Goal: Task Accomplishment & Management: Use online tool/utility

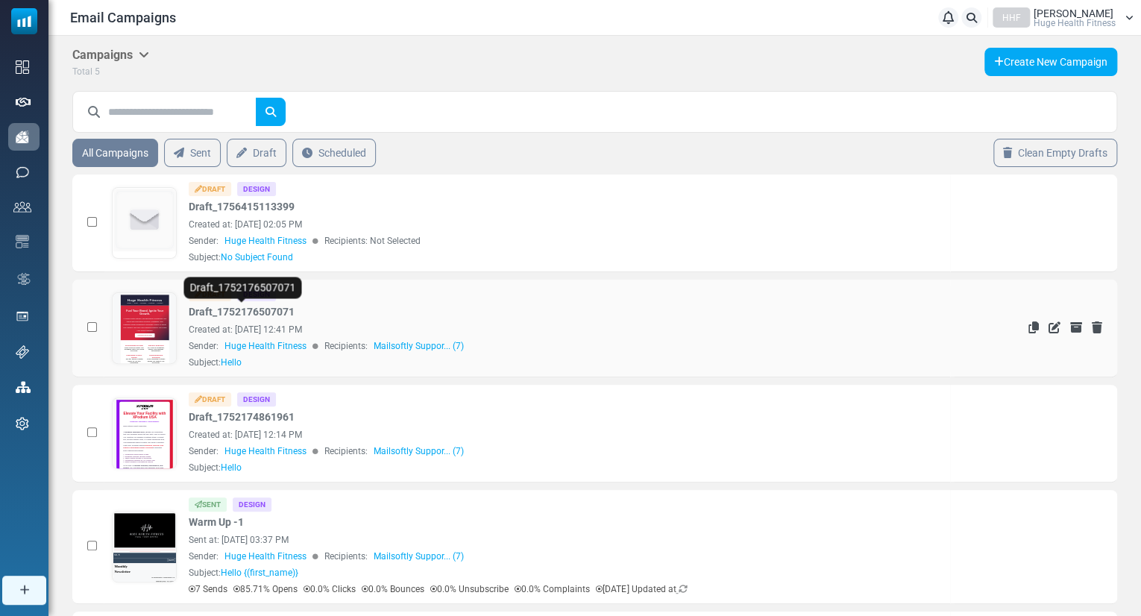
click at [260, 304] on link "Draft_1752176507071" at bounding box center [242, 312] width 106 height 16
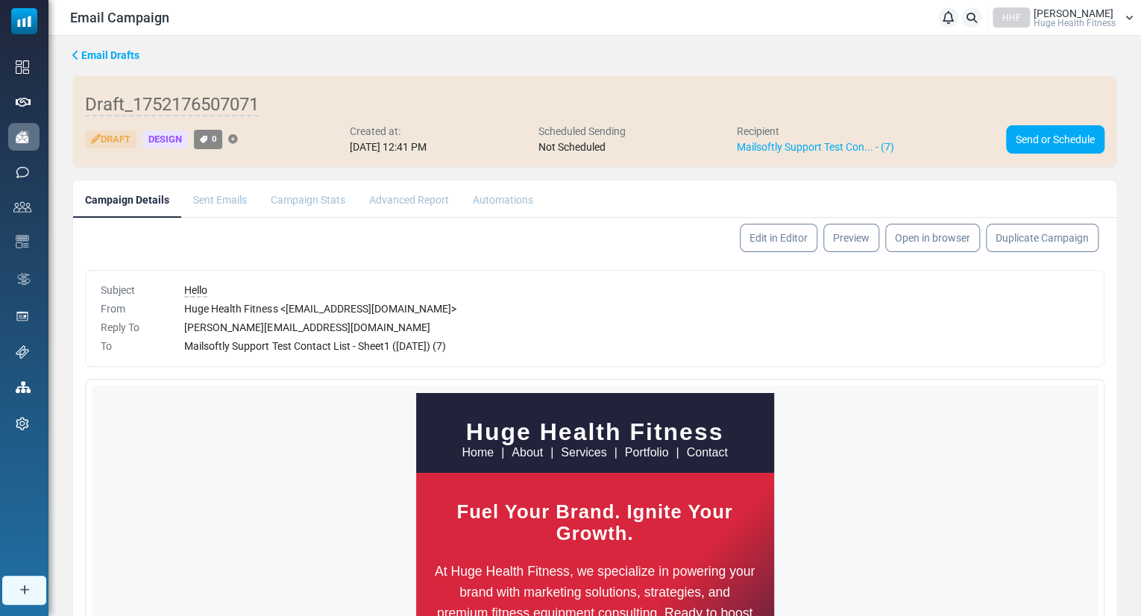
click at [77, 51] on icon at bounding box center [75, 55] width 7 height 10
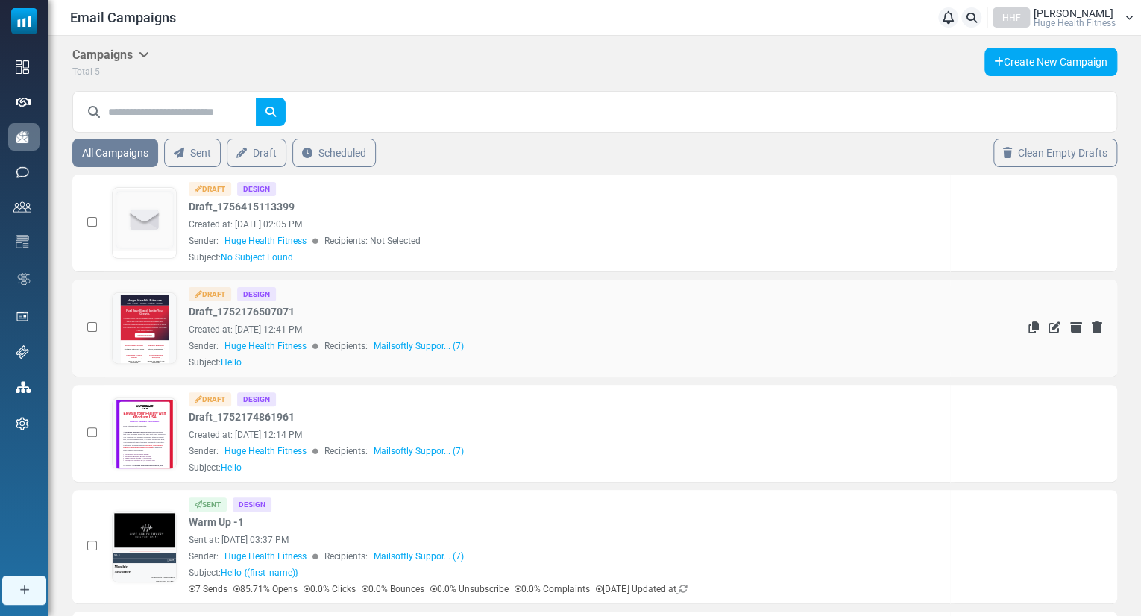
click at [181, 310] on div "Draft Design Draft_1752176507071 Created at: July 10, 2025 at 12:41 PM Sender: …" at bounding box center [527, 328] width 831 height 82
click at [202, 311] on link "Draft_1752176507071" at bounding box center [242, 312] width 106 height 16
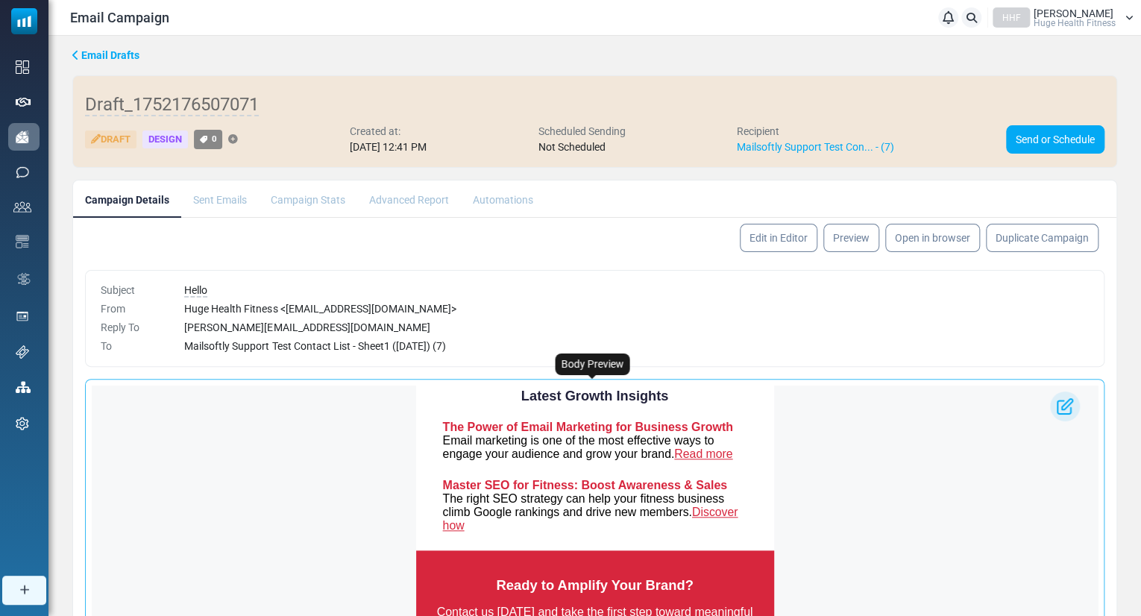
scroll to position [850, 0]
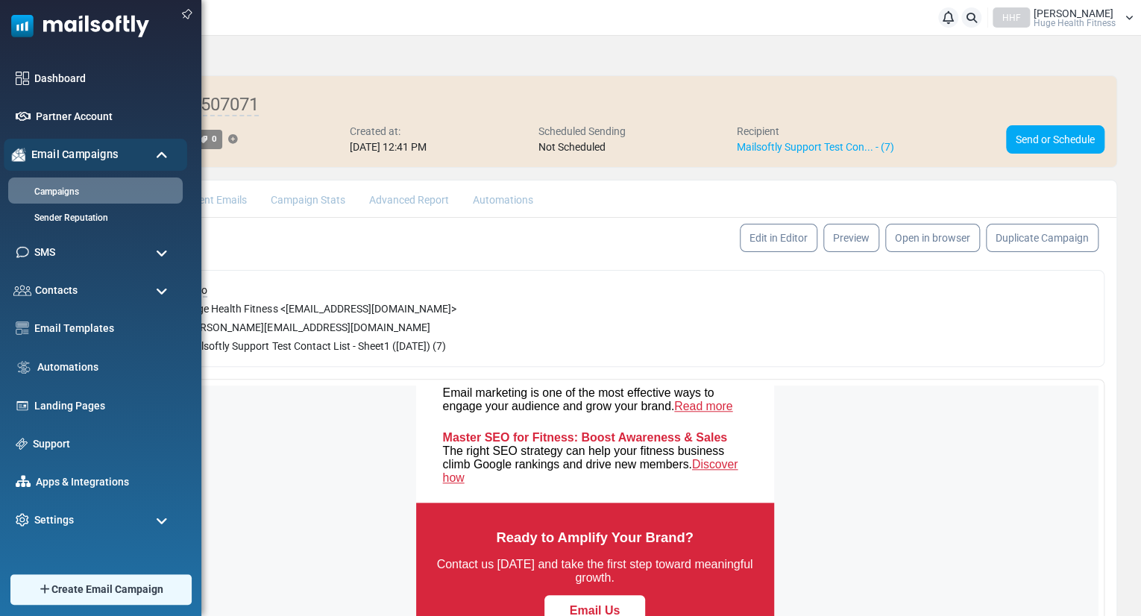
click at [66, 151] on span "Email Campaigns" at bounding box center [74, 154] width 87 height 16
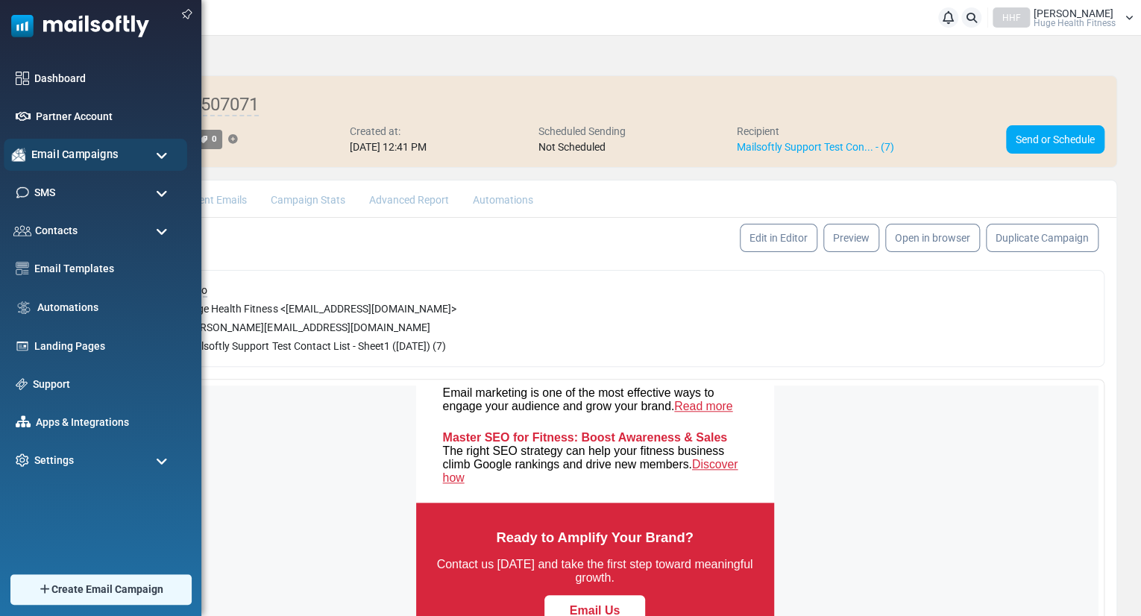
click at [66, 151] on span "Email Campaigns" at bounding box center [74, 154] width 87 height 16
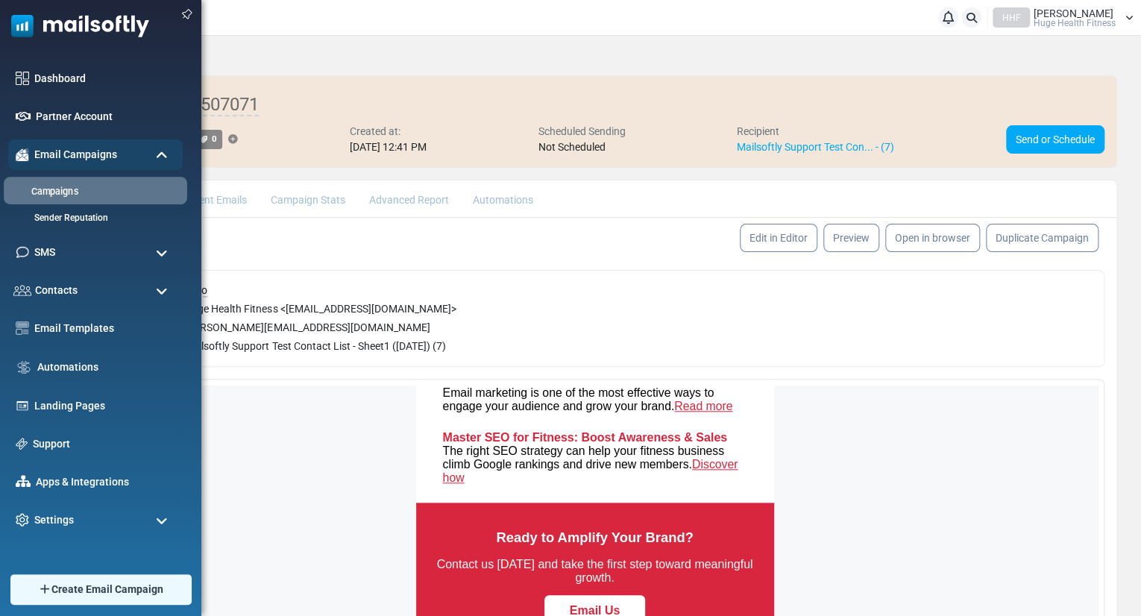
click at [66, 189] on link "Campaigns" at bounding box center [93, 192] width 179 height 14
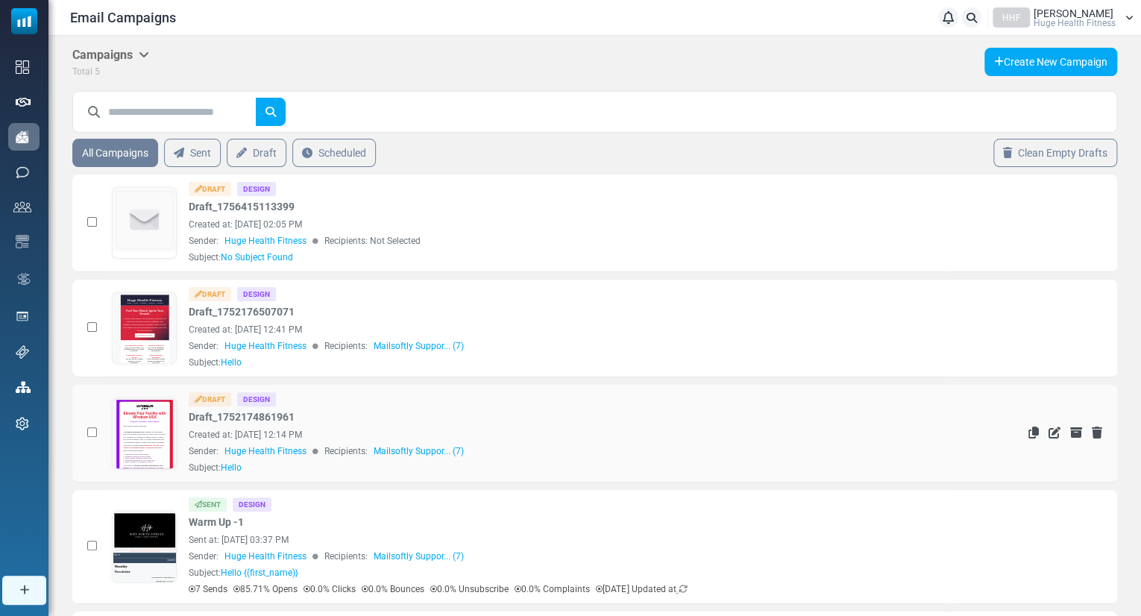
click at [164, 432] on link at bounding box center [145, 475] width 64 height 154
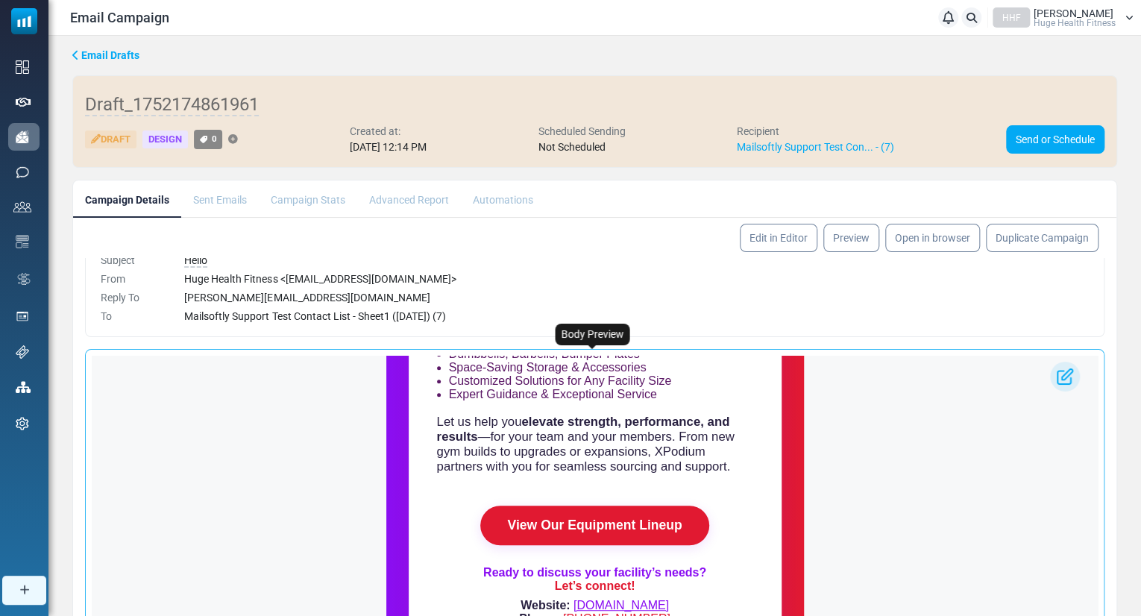
scroll to position [436, 0]
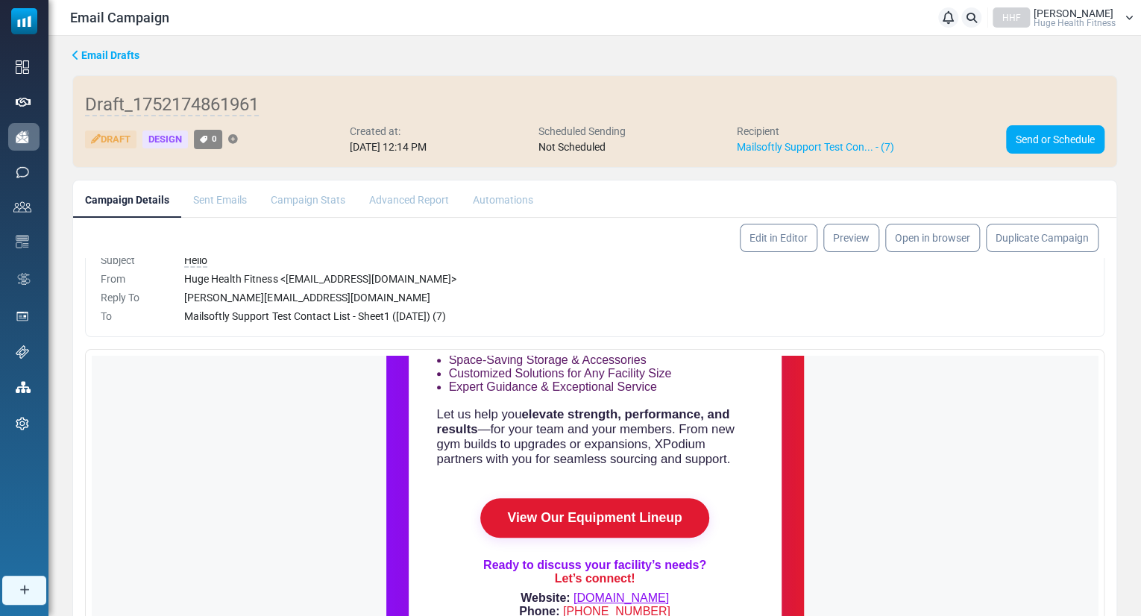
drag, startPoint x: 1139, startPoint y: 419, endPoint x: 1145, endPoint y: 514, distance: 94.8
click at [1140, 514] on html "Email Campaign Notifications HHF Hugh Plitt Huge Health Fitness Profile & Prefe…" at bounding box center [570, 401] width 1141 height 802
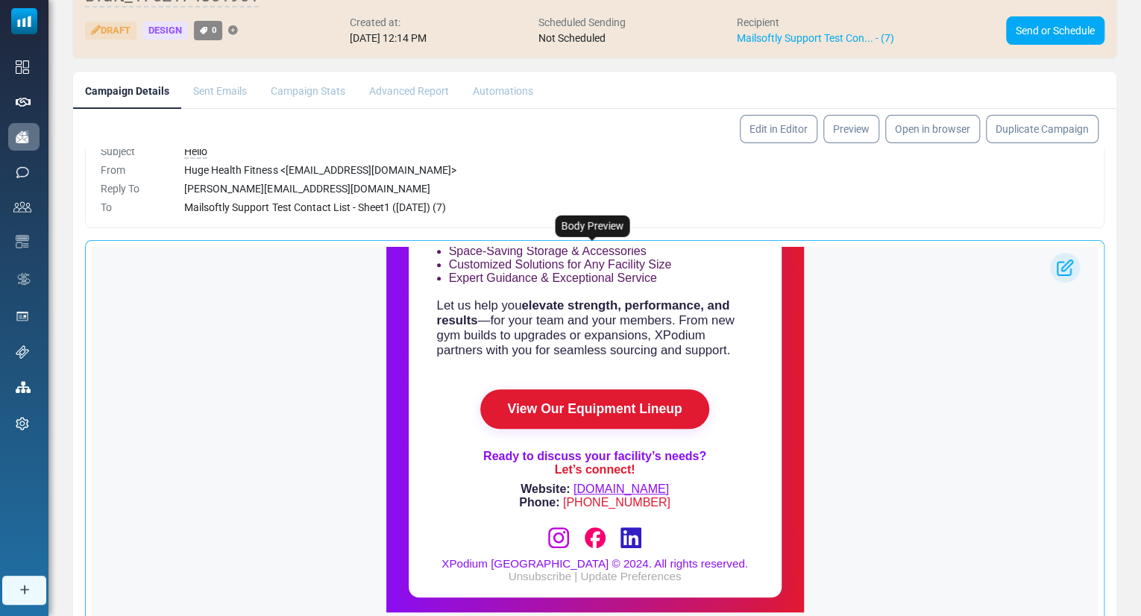
scroll to position [0, 0]
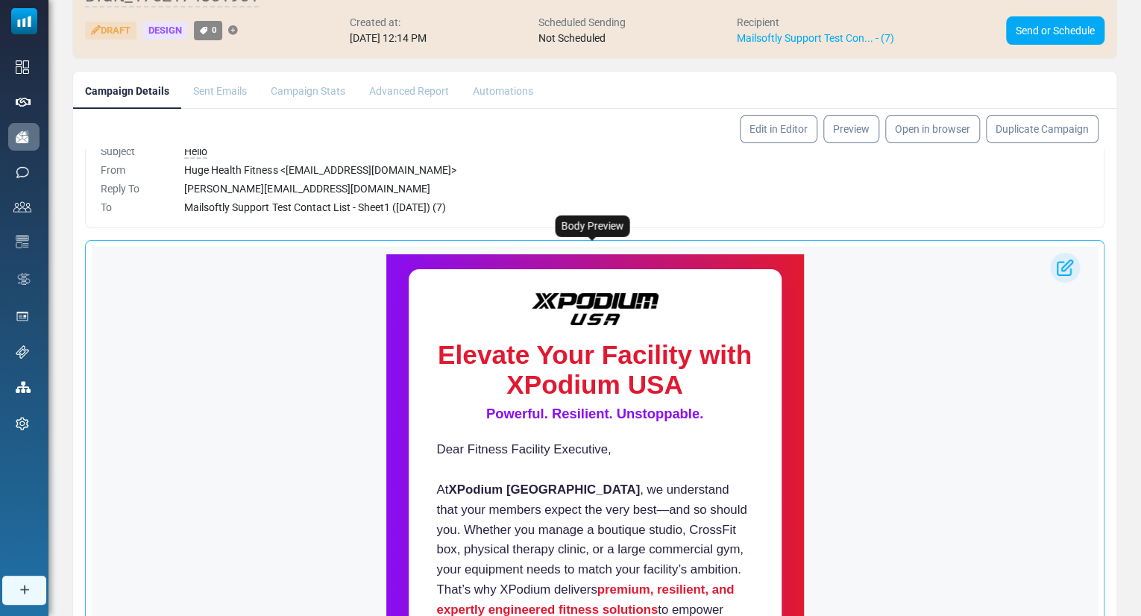
drag, startPoint x: 1087, startPoint y: 392, endPoint x: 1189, endPoint y: 525, distance: 167.5
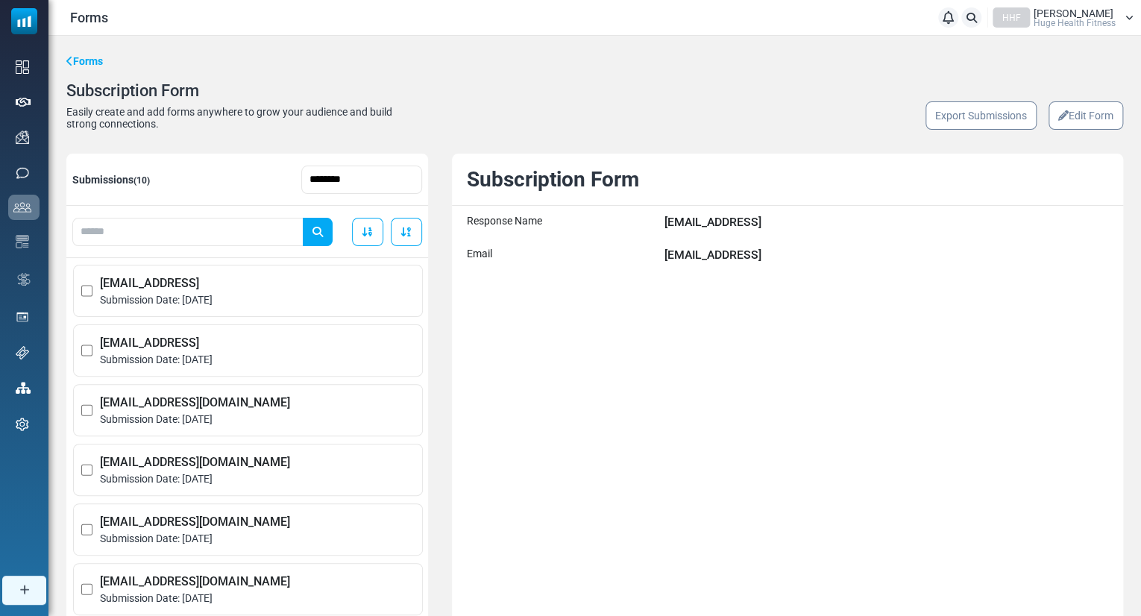
click at [436, 353] on div "Submissions (10) ******** Order by submission date (ASC) Order by submission da…" at bounding box center [594, 462] width 1057 height 616
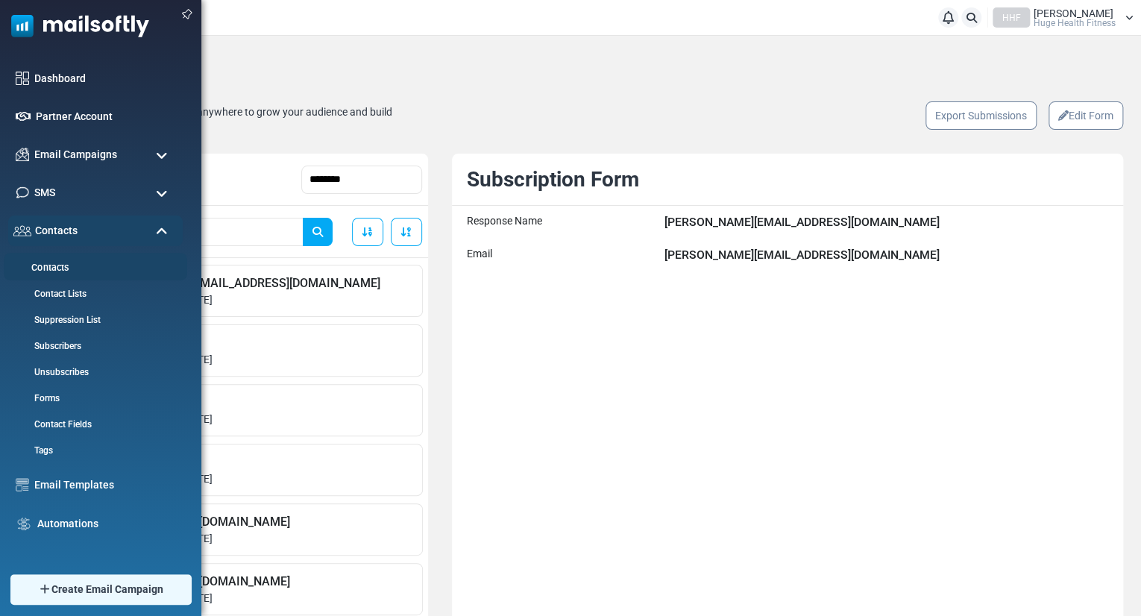
click at [57, 266] on link "Contacts" at bounding box center [93, 268] width 179 height 14
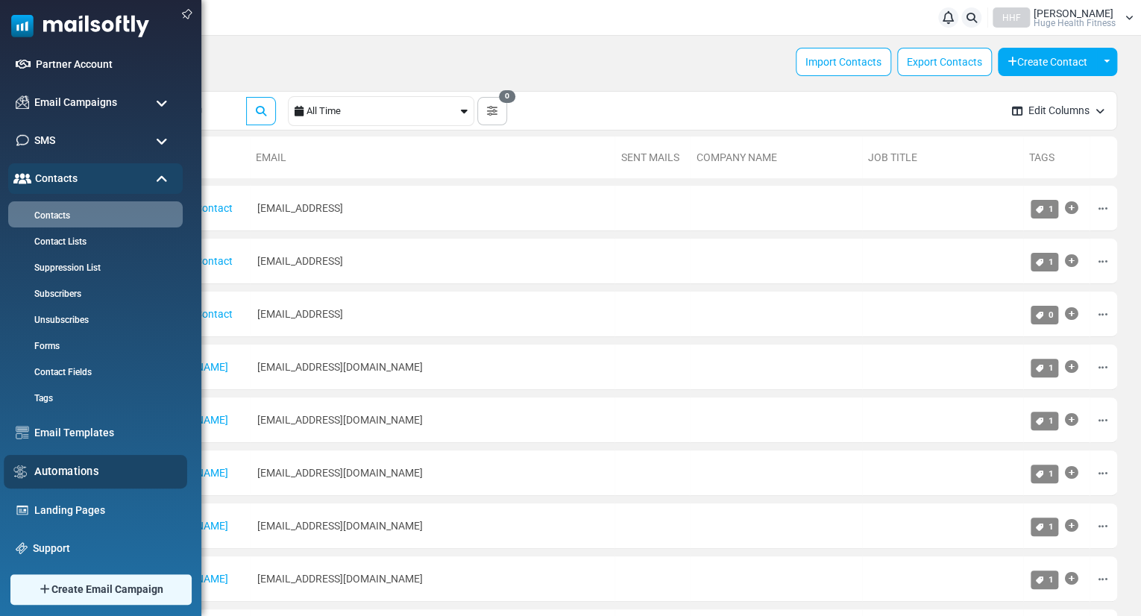
click at [79, 473] on link "Automations" at bounding box center [106, 471] width 145 height 16
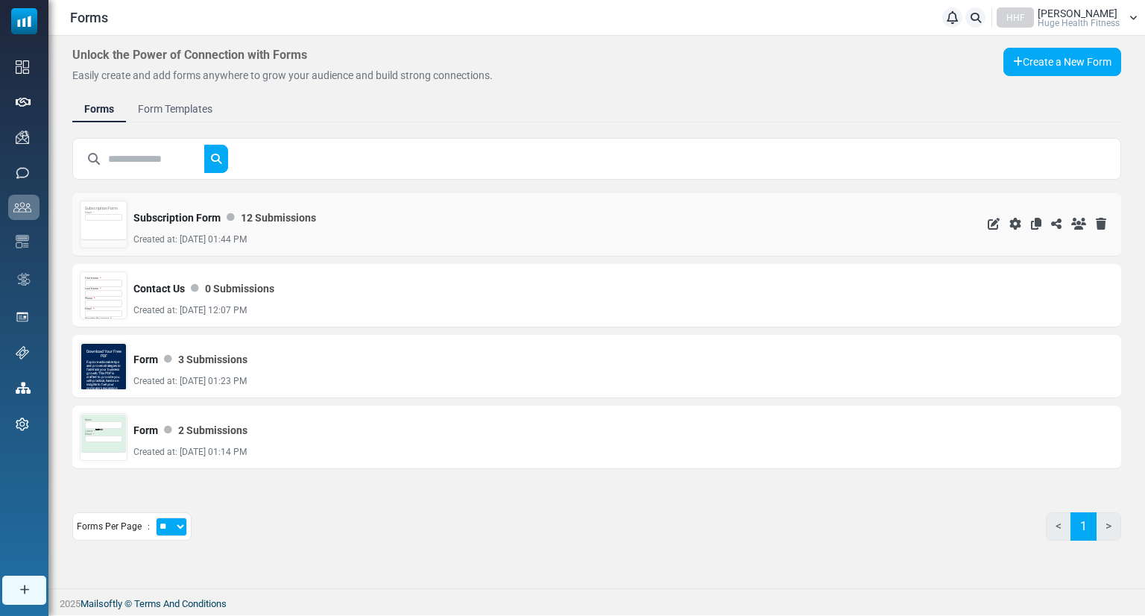
click at [100, 211] on div "Email *" at bounding box center [103, 216] width 37 height 10
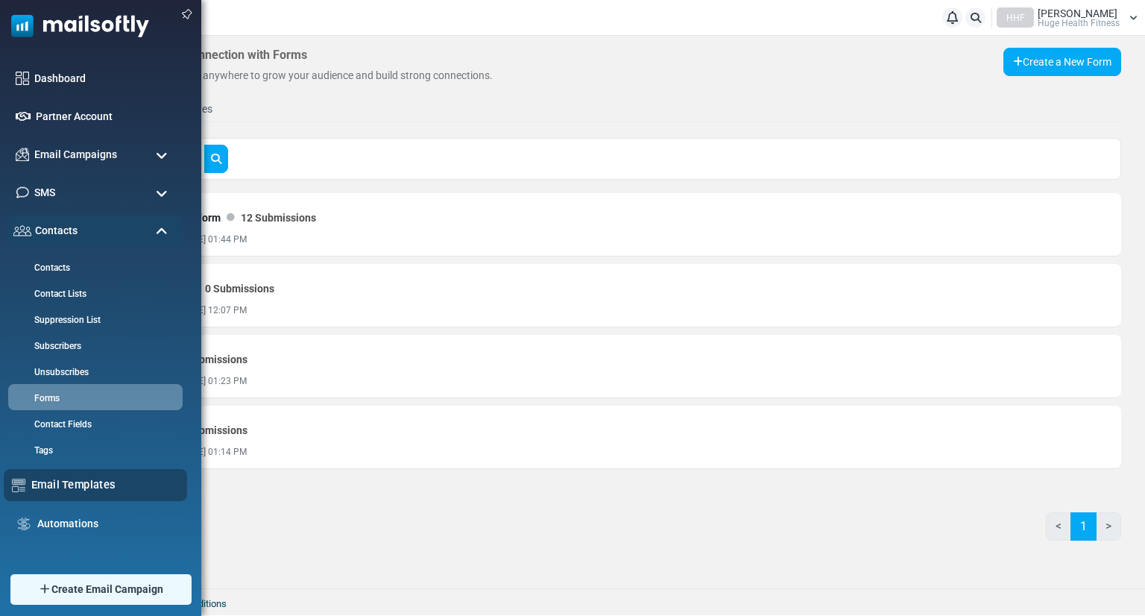
click at [63, 476] on link "Email Templates" at bounding box center [105, 484] width 148 height 16
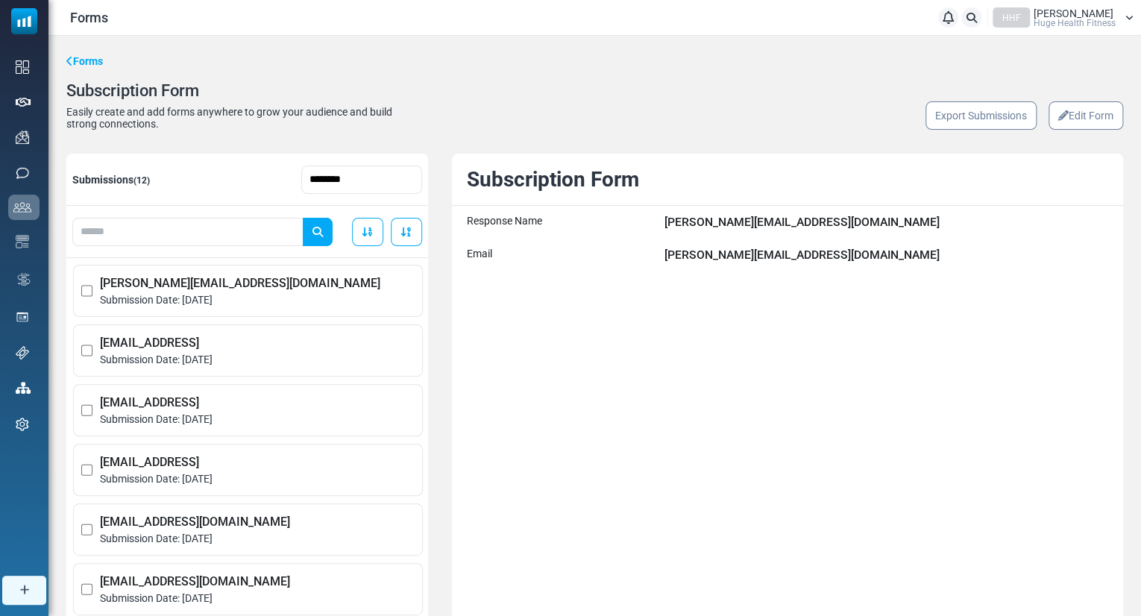
click at [1090, 126] on link "Edit Form" at bounding box center [1085, 115] width 75 height 28
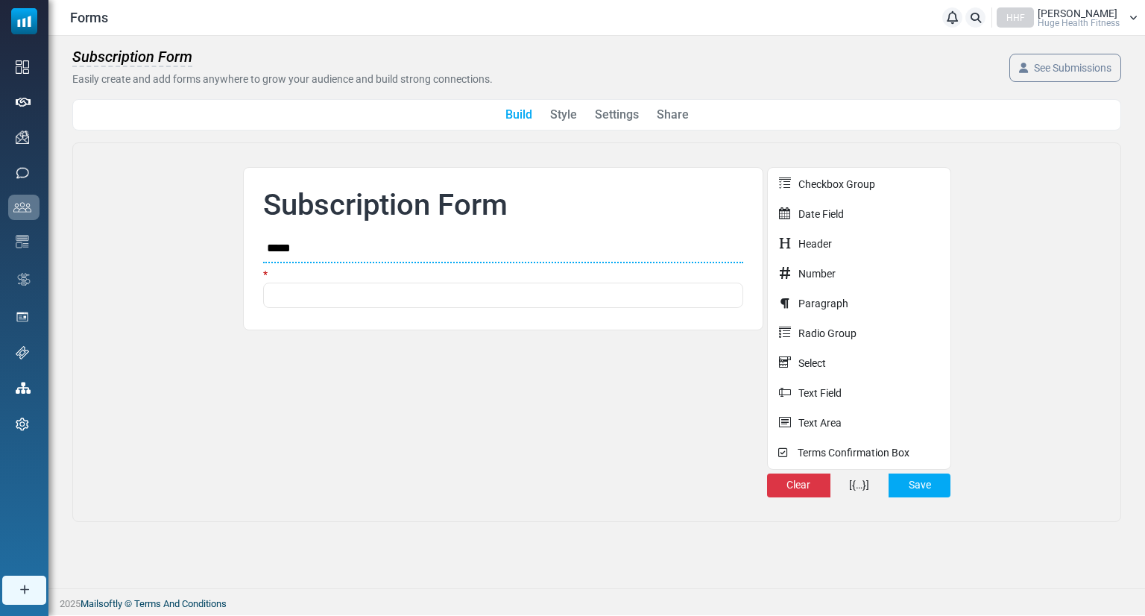
click at [615, 116] on link "Settings" at bounding box center [617, 115] width 44 height 18
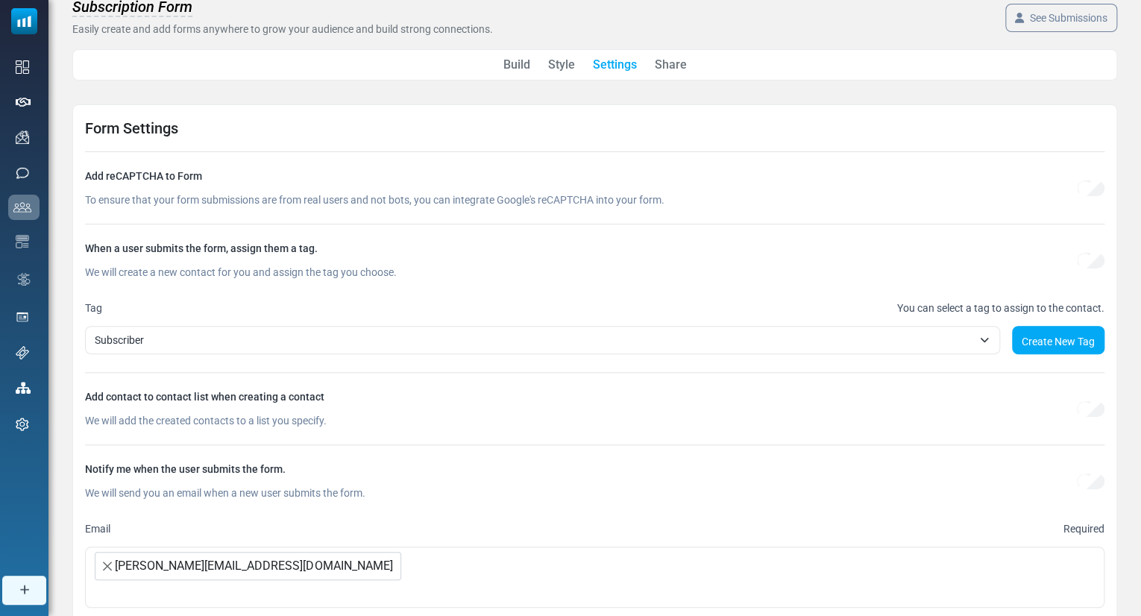
scroll to position [55, 0]
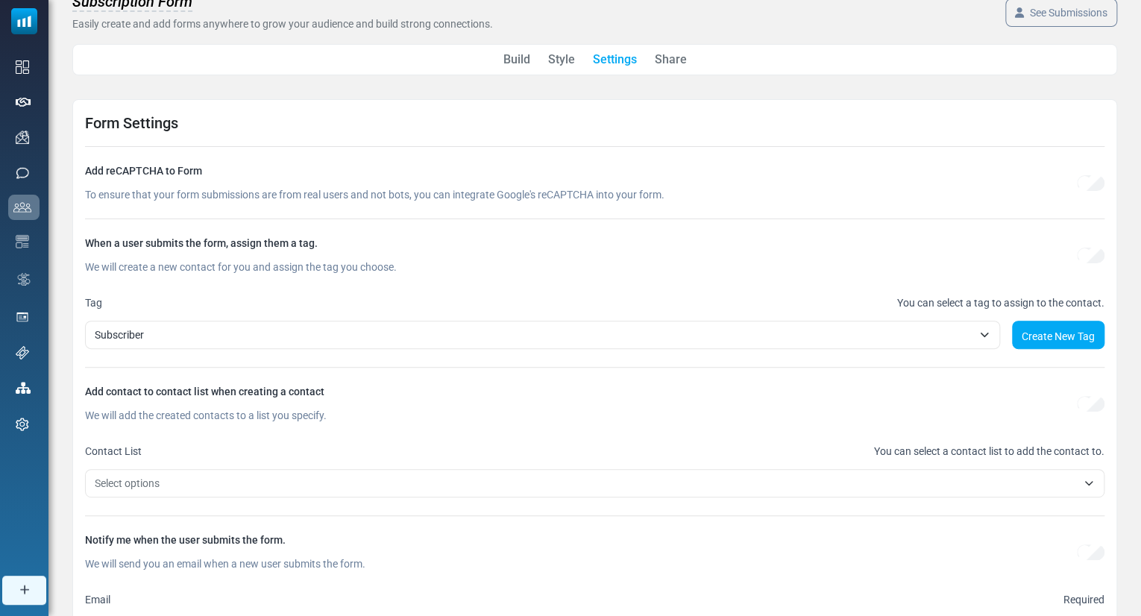
click at [274, 482] on span "Select options" at bounding box center [586, 483] width 982 height 18
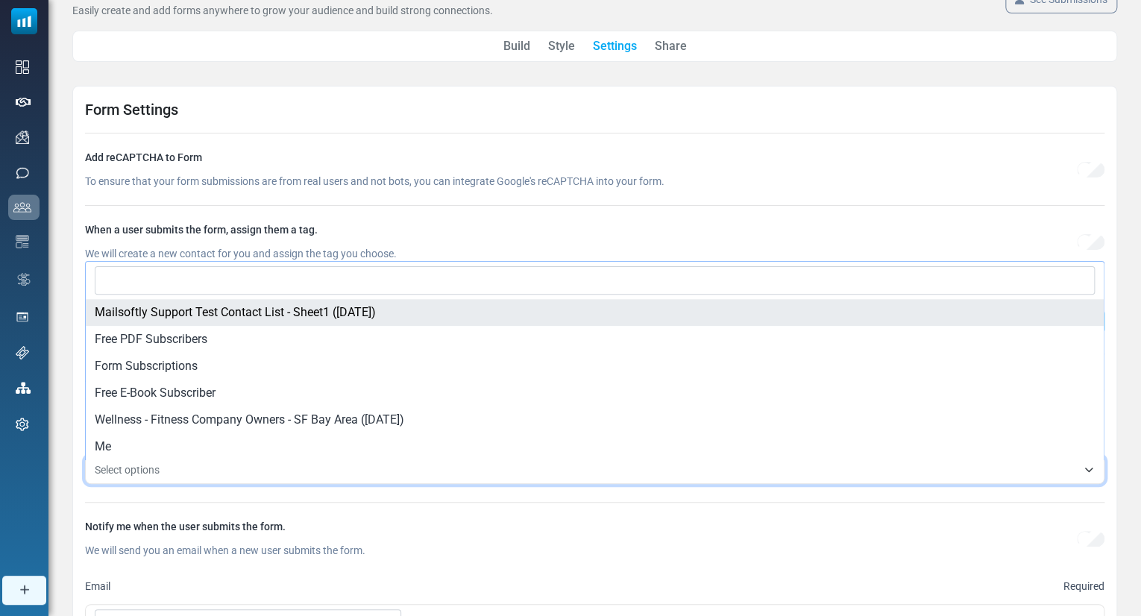
scroll to position [68, 0]
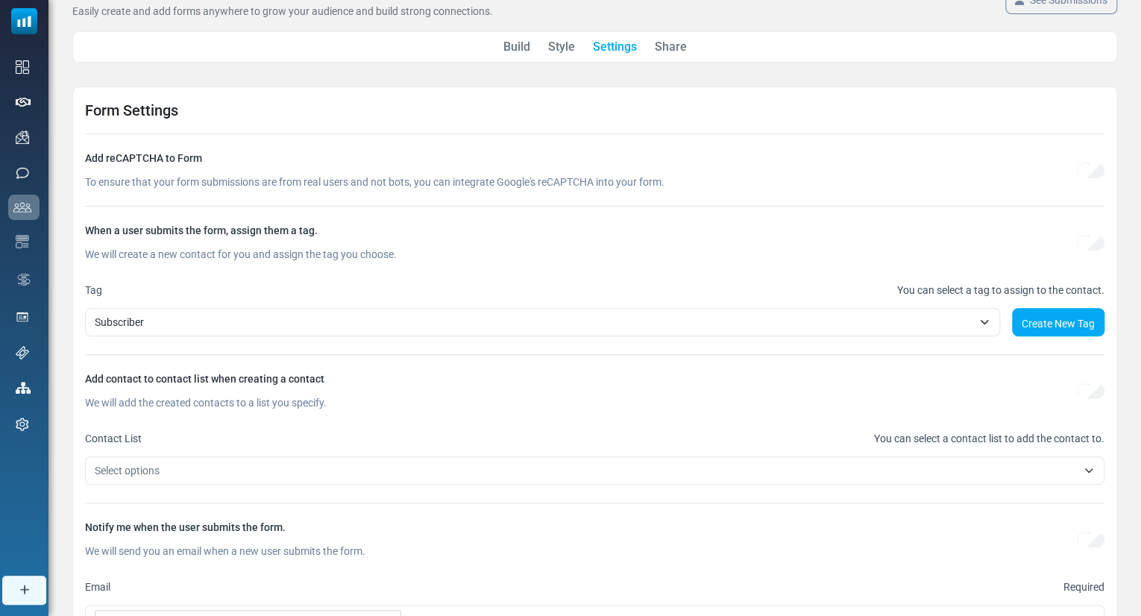
click at [453, 245] on div "When a user submits the form, assign them a tag. We will create a new contact f…" at bounding box center [543, 242] width 917 height 36
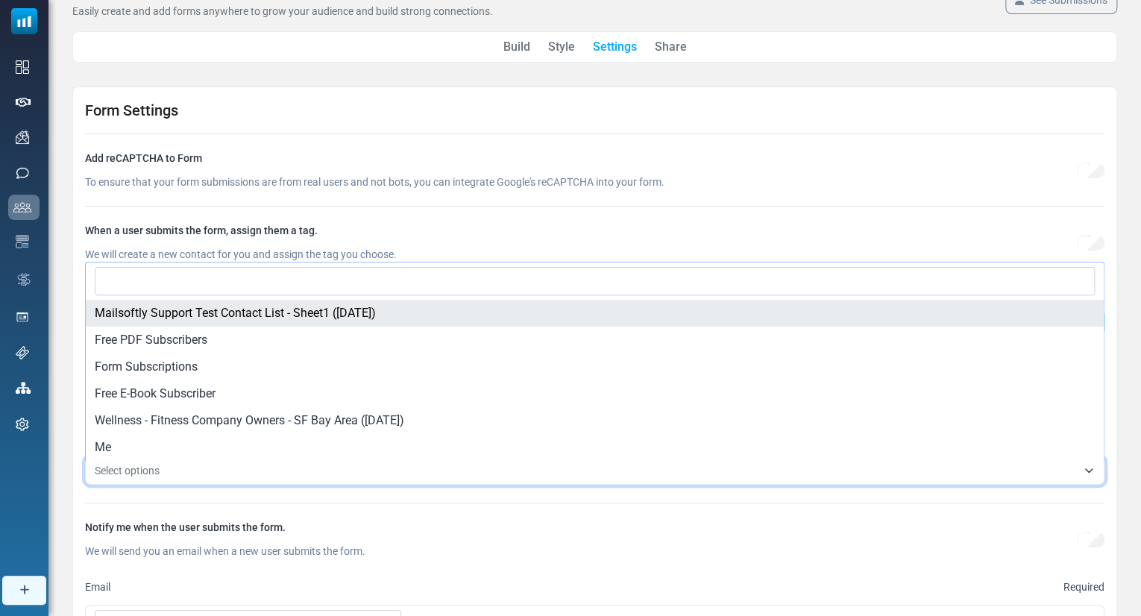
click at [1073, 467] on span "Select options" at bounding box center [586, 471] width 982 height 18
click at [632, 221] on div "**********" at bounding box center [594, 418] width 1045 height 664
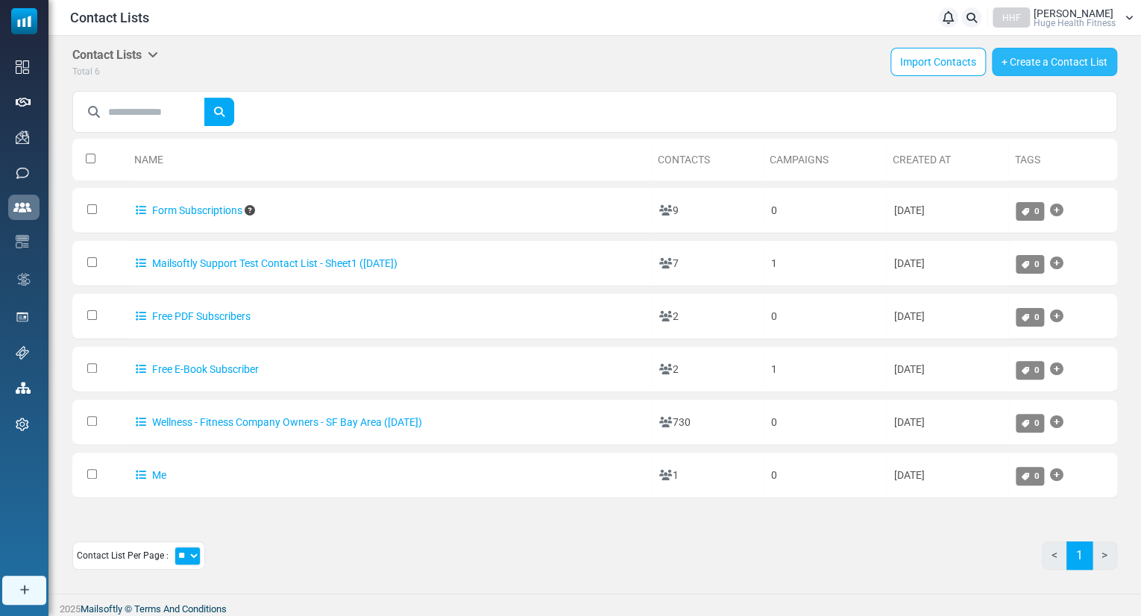
click at [1048, 55] on link "+ Create a Contact List" at bounding box center [1054, 62] width 125 height 28
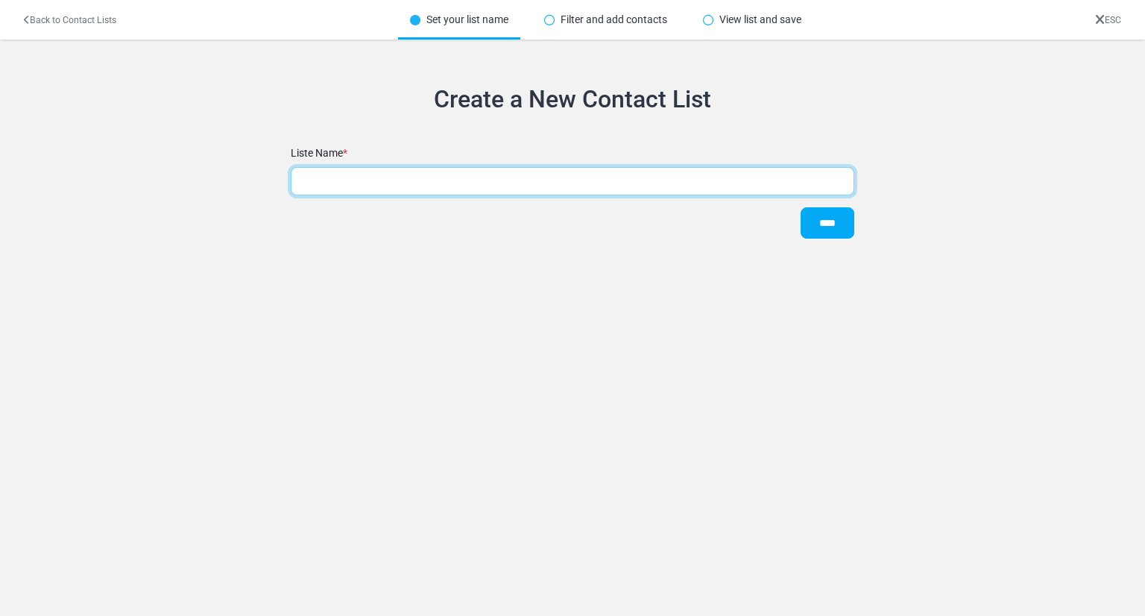
click at [348, 186] on input "text" at bounding box center [573, 181] width 564 height 28
type input "**********"
click at [801, 207] on input "****" at bounding box center [828, 222] width 54 height 31
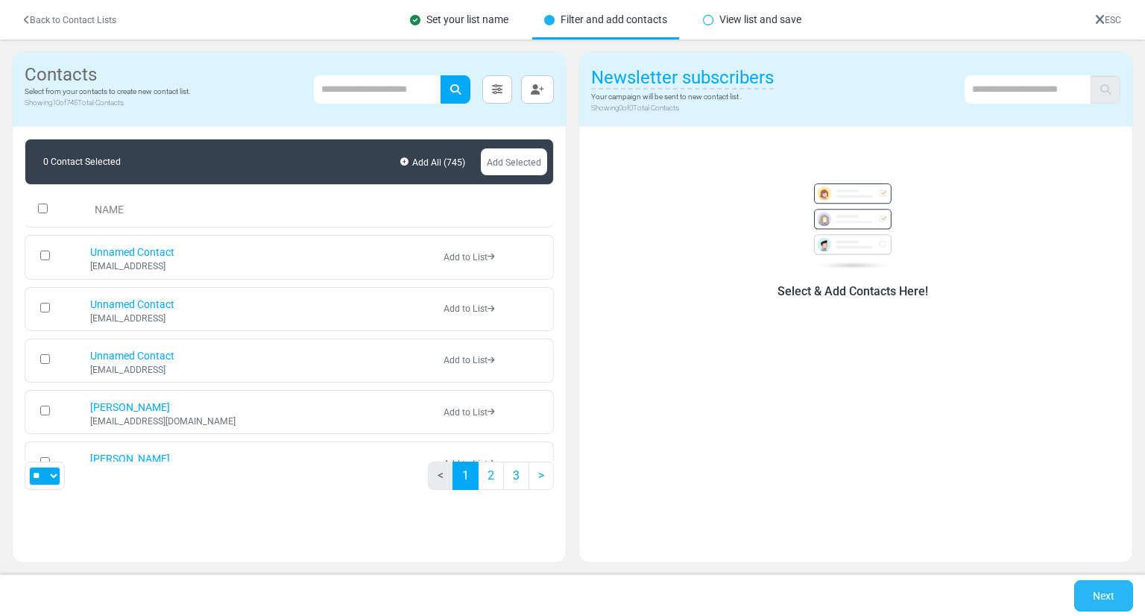
click at [1086, 593] on link "Next" at bounding box center [1103, 595] width 59 height 31
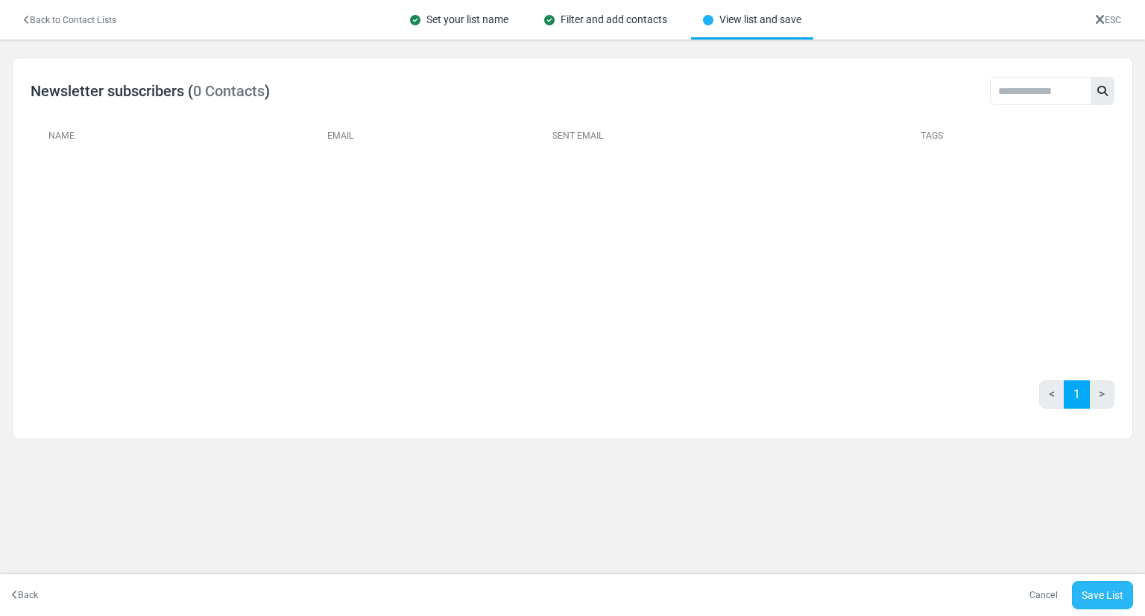
click at [1100, 598] on link "Save List" at bounding box center [1102, 595] width 61 height 28
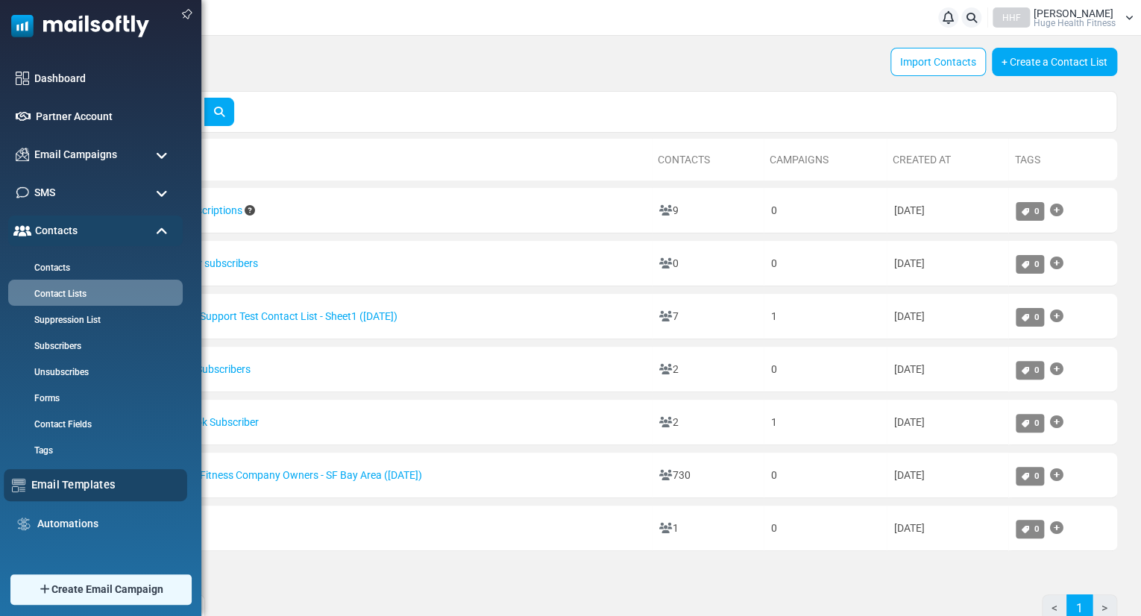
click at [75, 482] on link "Email Templates" at bounding box center [105, 484] width 148 height 16
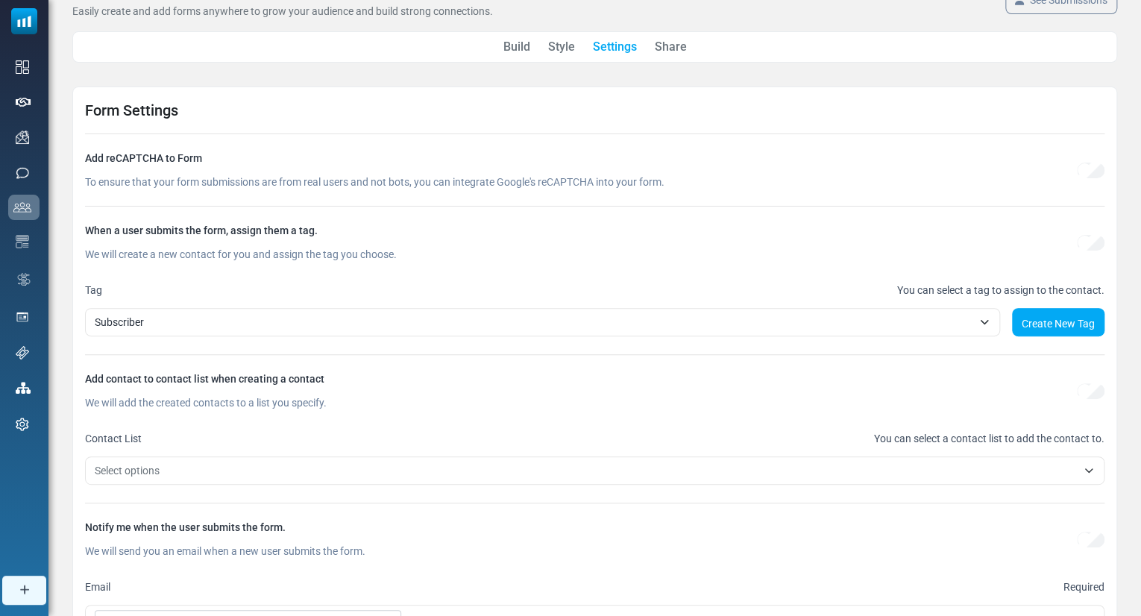
scroll to position [68, 0]
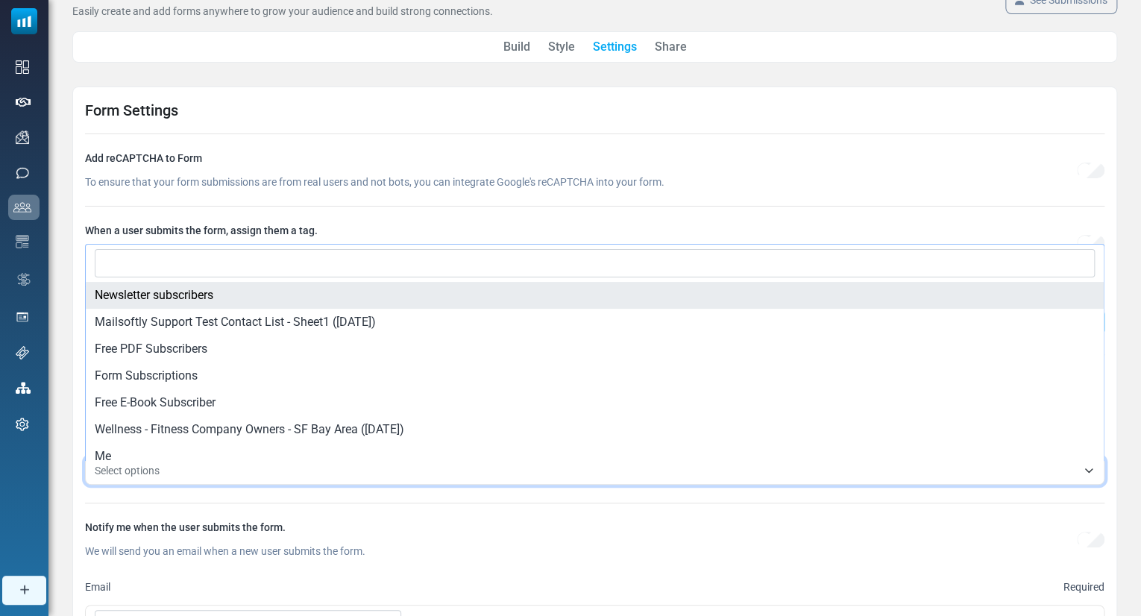
click at [265, 467] on span "Select options" at bounding box center [586, 471] width 982 height 18
select select "*****"
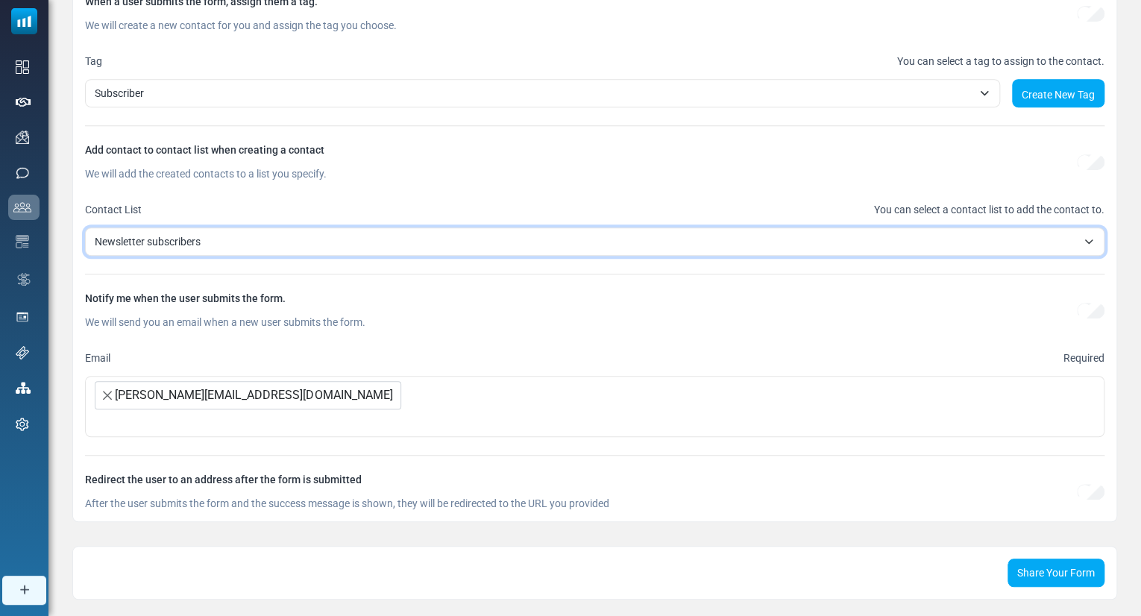
scroll to position [311, 0]
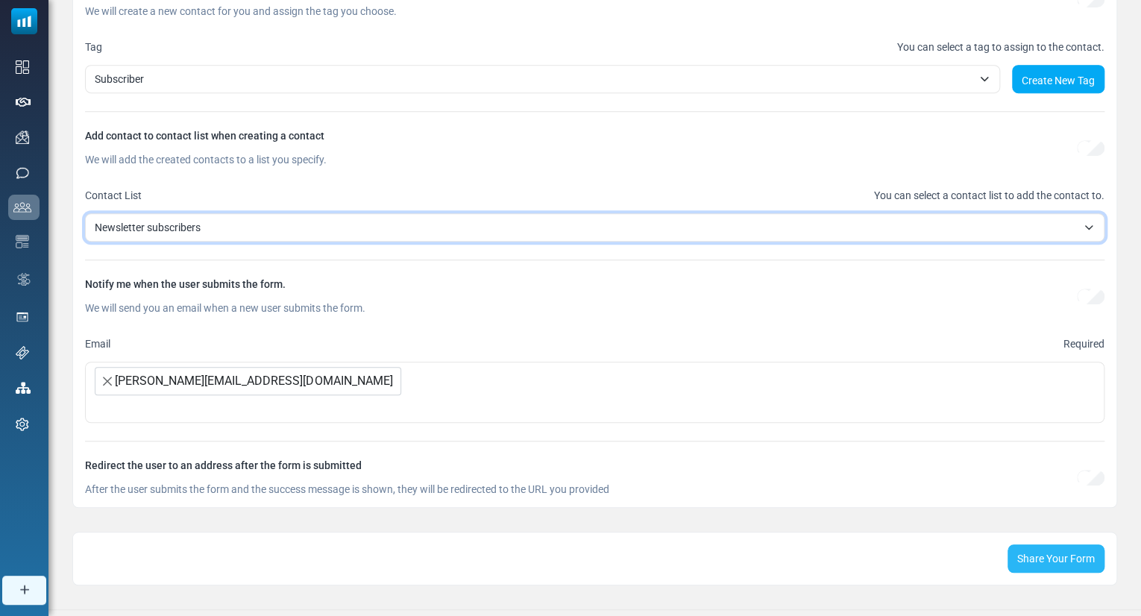
click at [1018, 566] on link "Share Your Form" at bounding box center [1055, 558] width 97 height 28
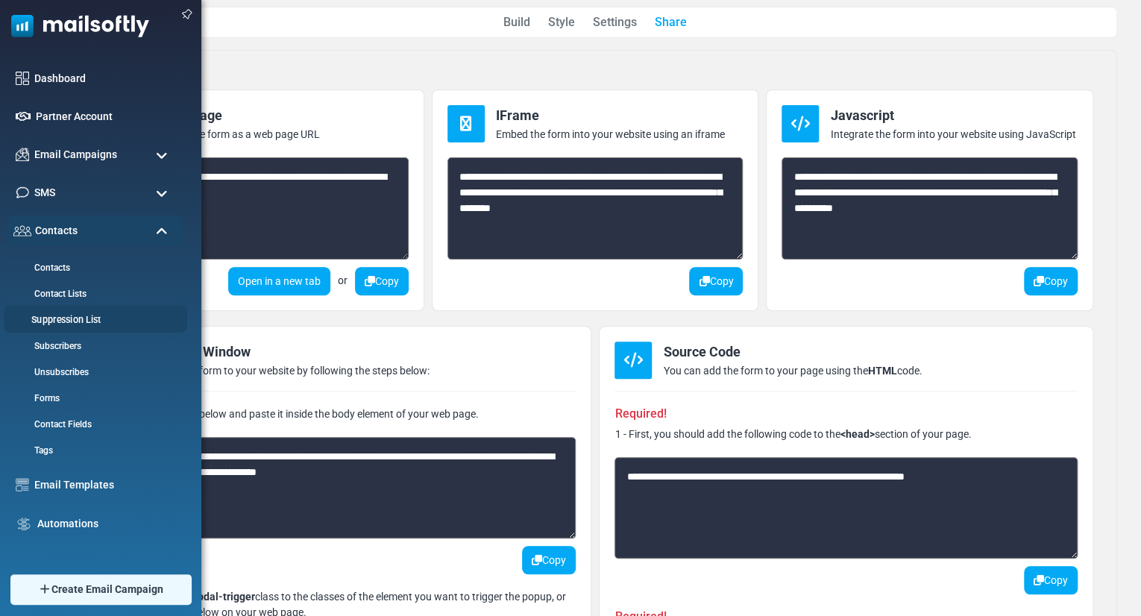
scroll to position [98, 0]
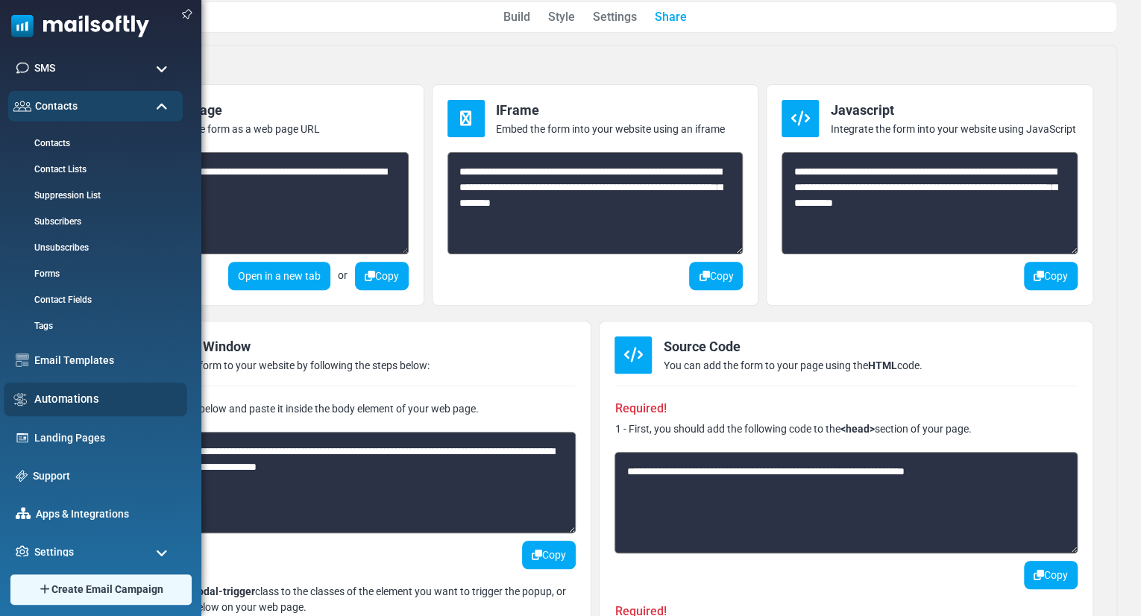
click at [57, 401] on link "Automations" at bounding box center [106, 399] width 145 height 16
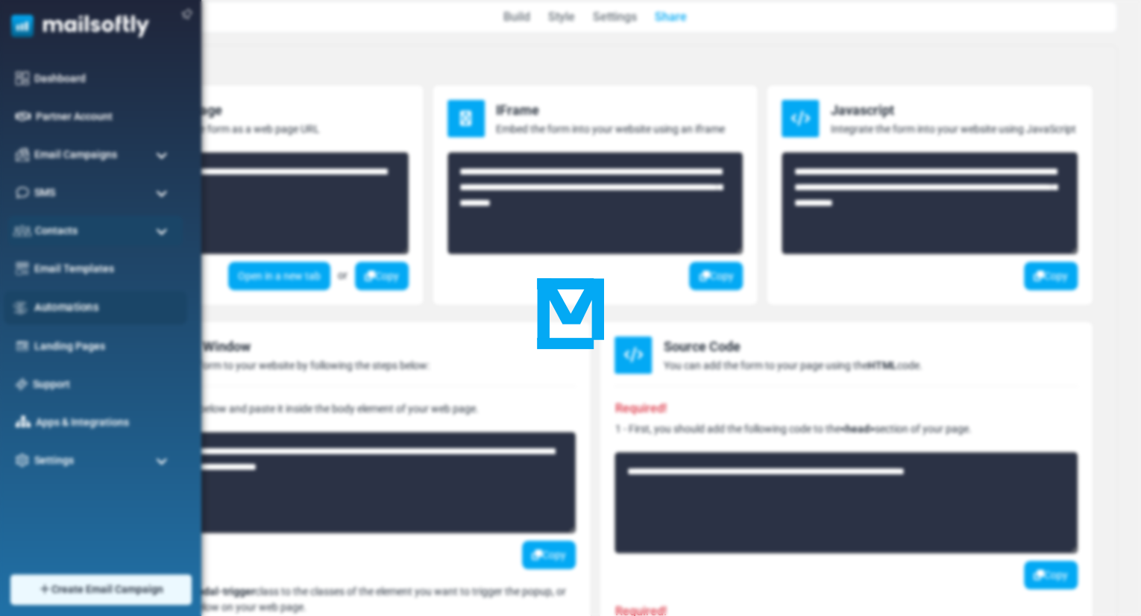
scroll to position [0, 0]
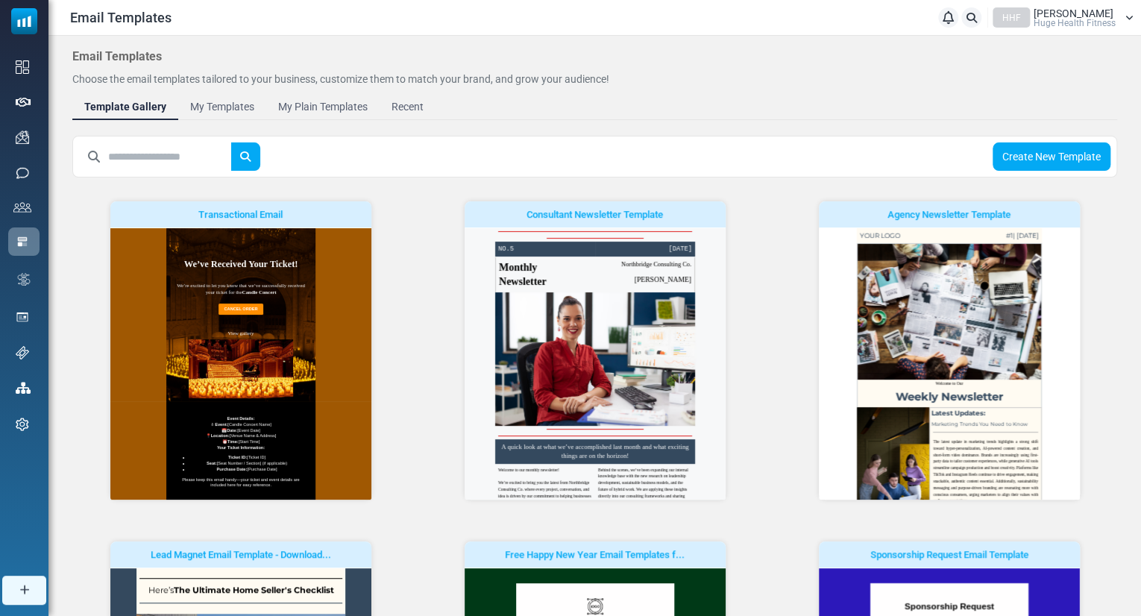
click at [139, 160] on input "text" at bounding box center [169, 156] width 123 height 28
type input "*******"
click at [230, 142] on button "submit" at bounding box center [245, 156] width 30 height 28
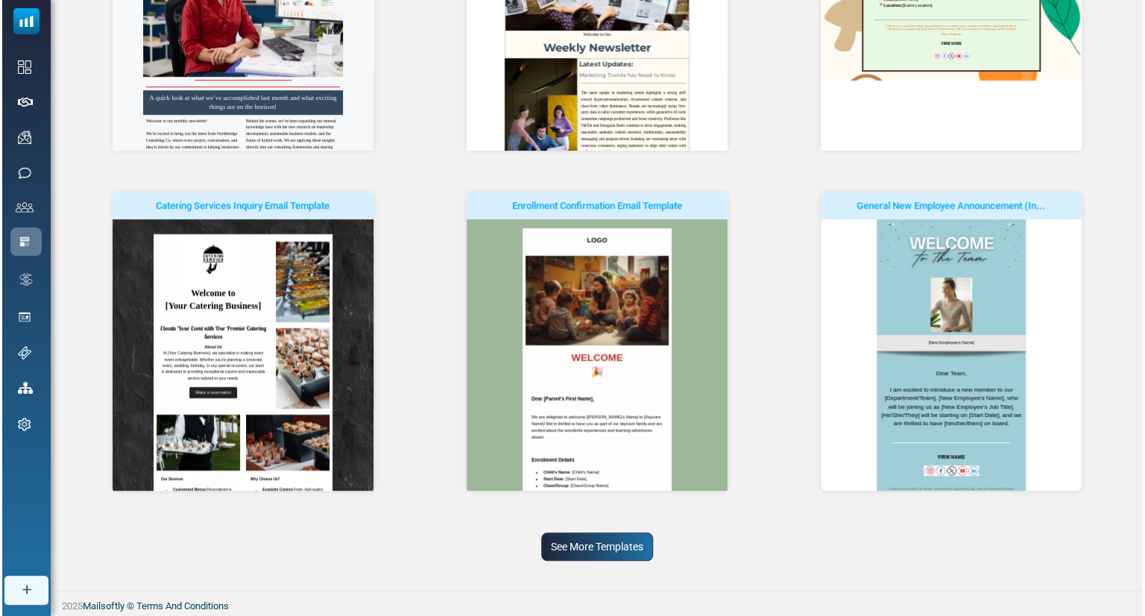
scroll to position [349, 0]
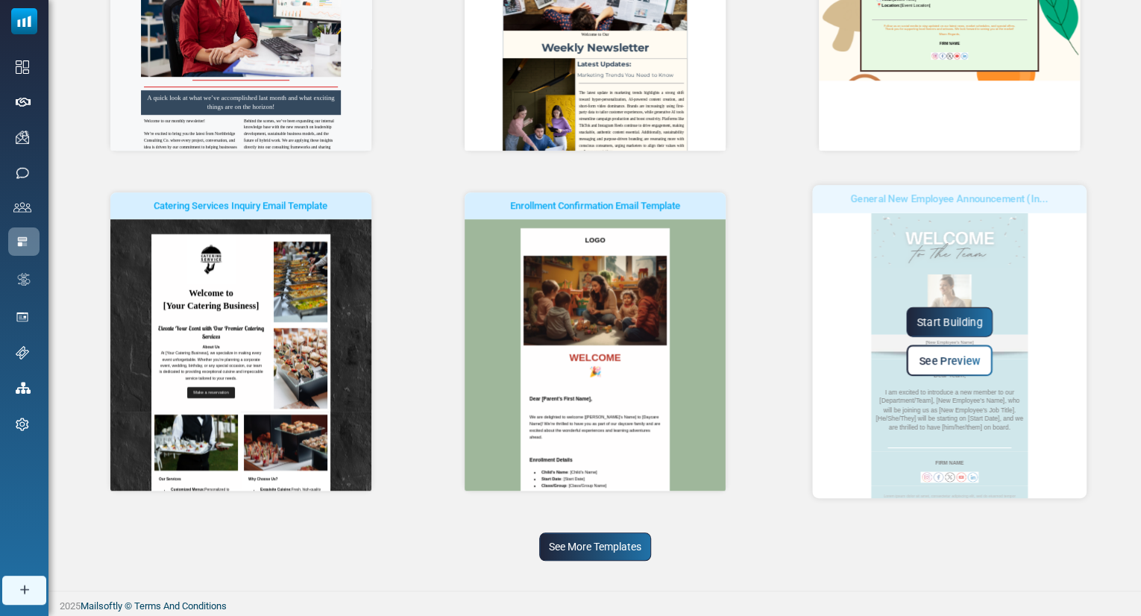
click at [933, 377] on div "Start Building See Preview" at bounding box center [949, 341] width 274 height 313
click at [936, 354] on span "See Preview" at bounding box center [949, 360] width 61 height 13
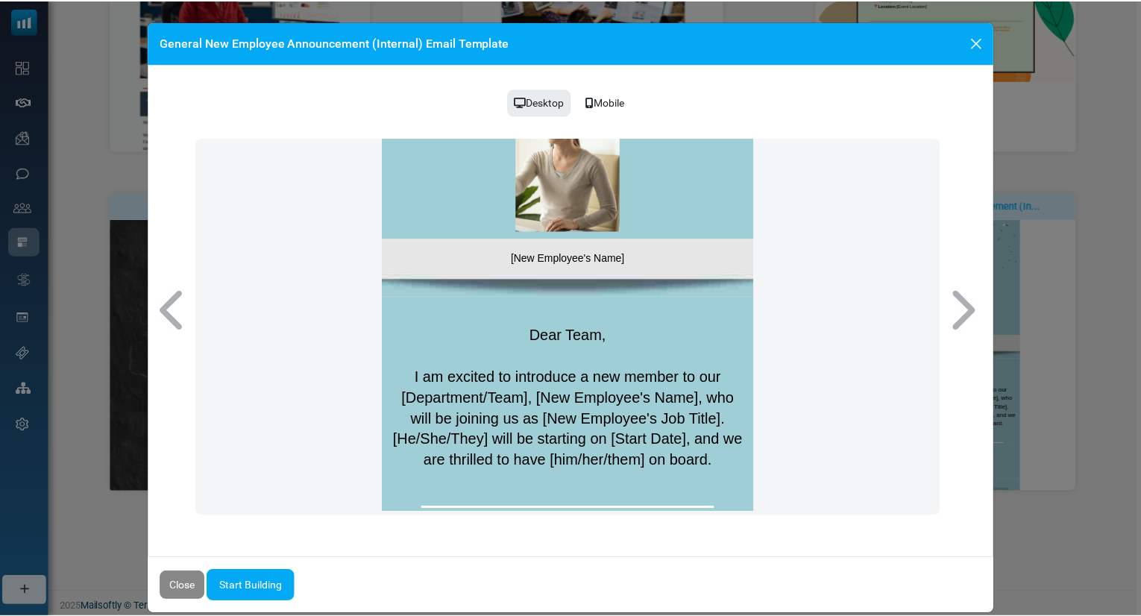
scroll to position [0, 0]
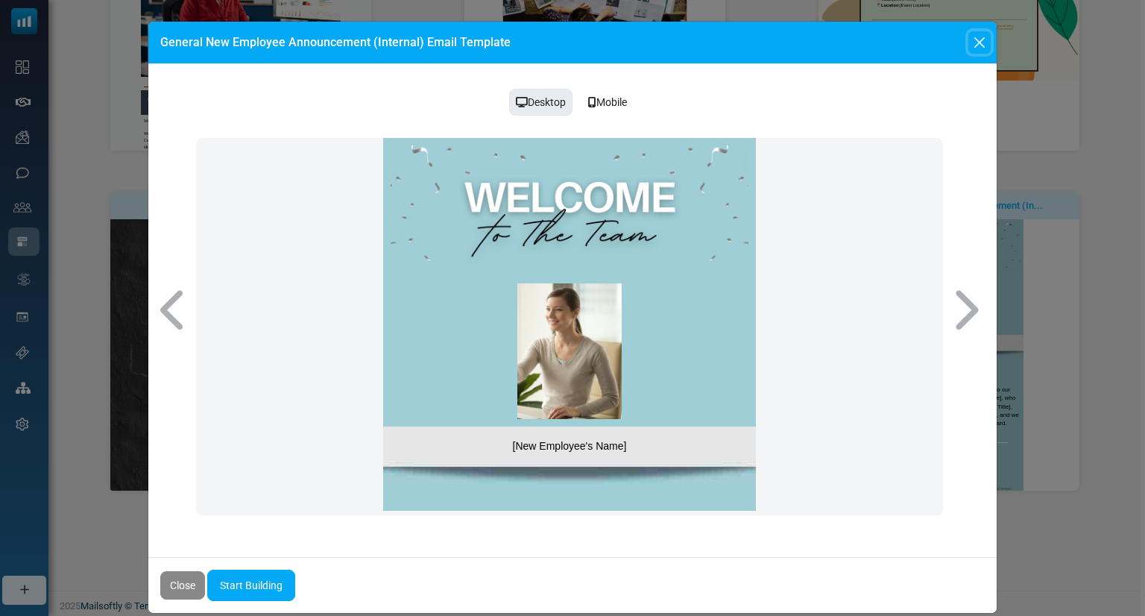
click at [973, 38] on button "Close" at bounding box center [980, 42] width 22 height 22
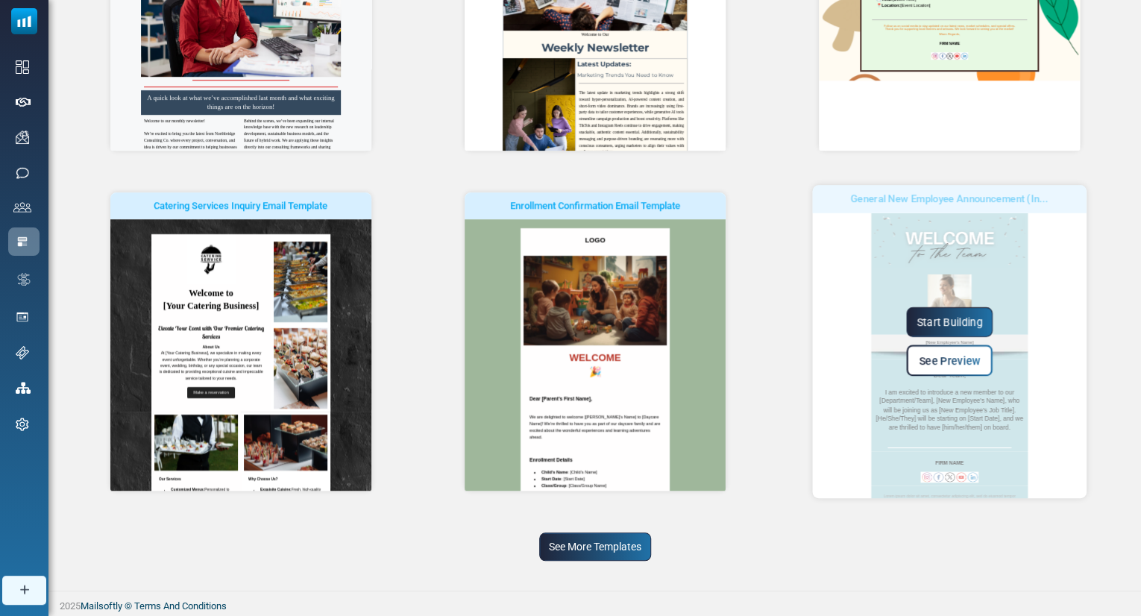
click at [936, 314] on link "Start Building" at bounding box center [949, 322] width 86 height 30
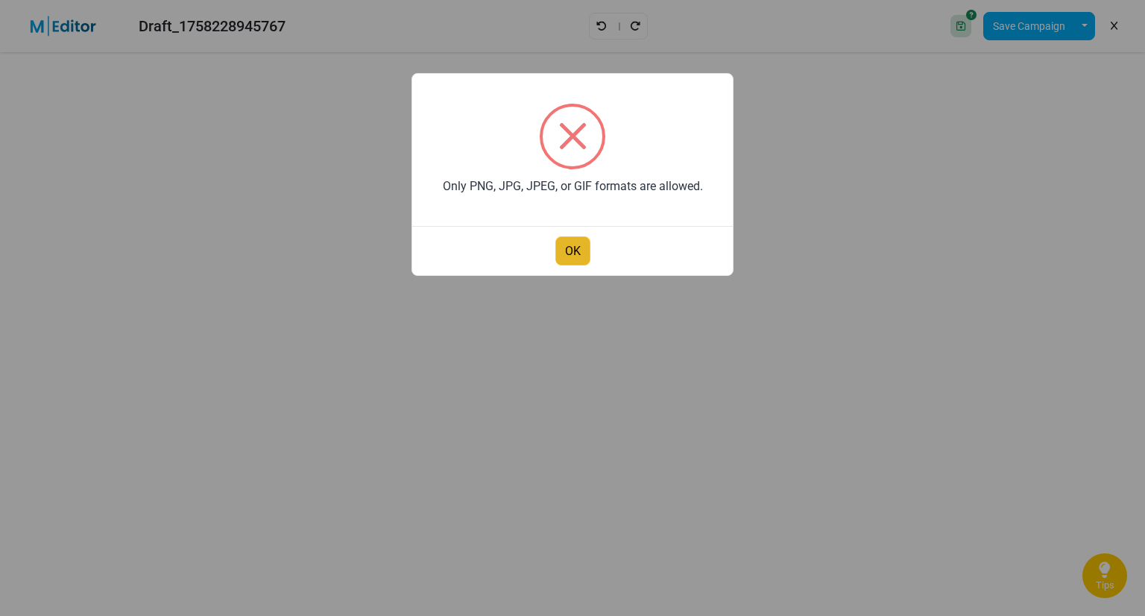
click at [570, 243] on button "OK" at bounding box center [572, 250] width 35 height 29
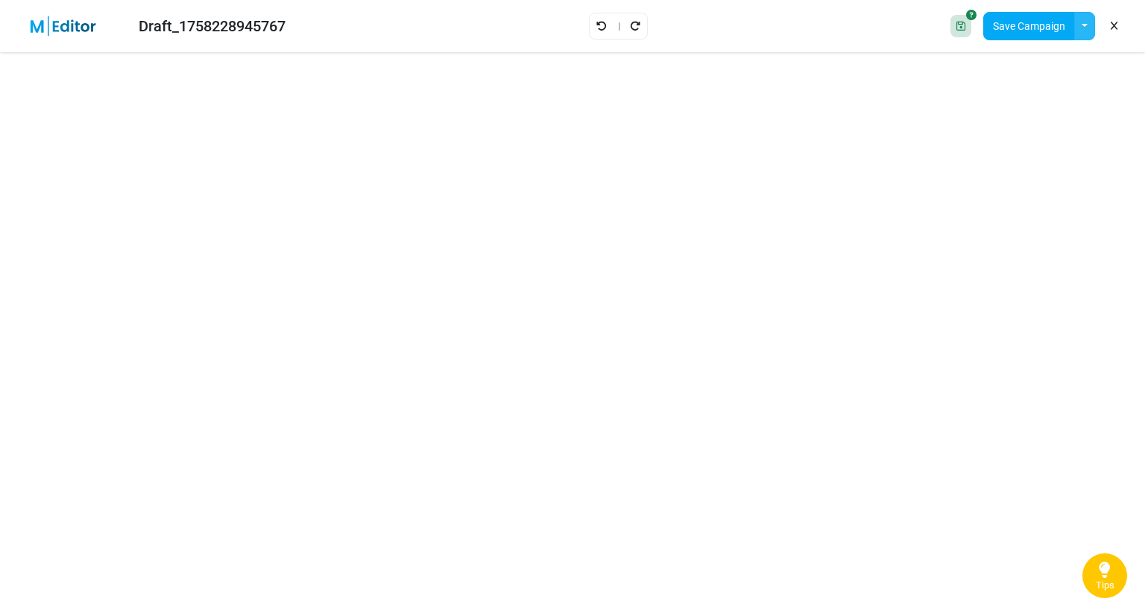
click at [1086, 25] on button "button" at bounding box center [1084, 26] width 21 height 28
click at [995, 67] on link "Save as Template" at bounding box center [1023, 65] width 127 height 27
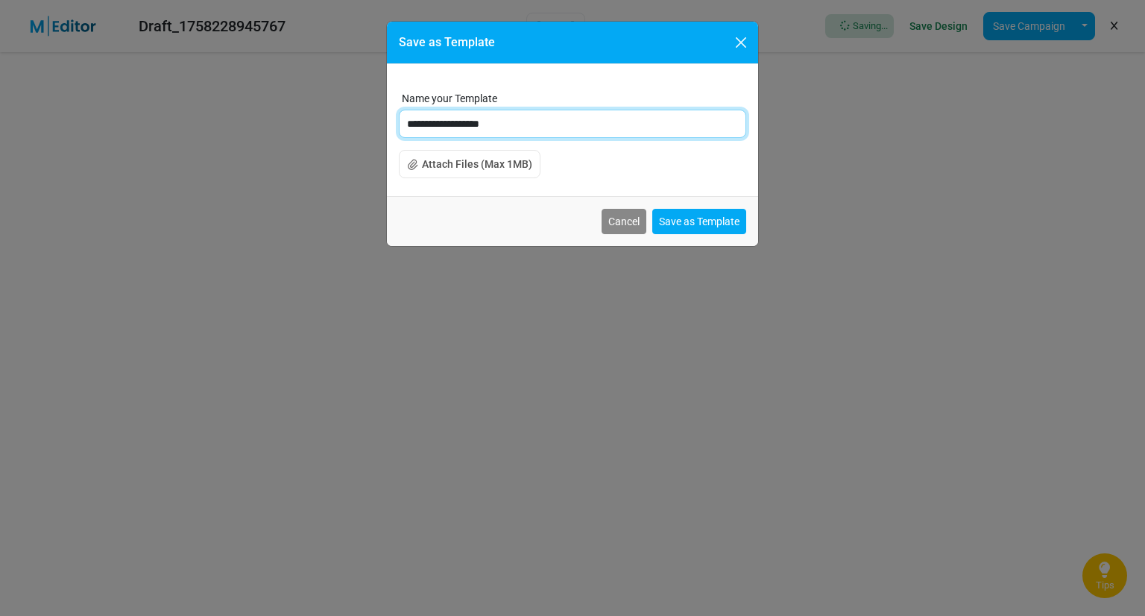
drag, startPoint x: 524, startPoint y: 118, endPoint x: 359, endPoint y: 136, distance: 165.7
click at [359, 136] on div "**********" at bounding box center [572, 308] width 1145 height 616
type input "**********"
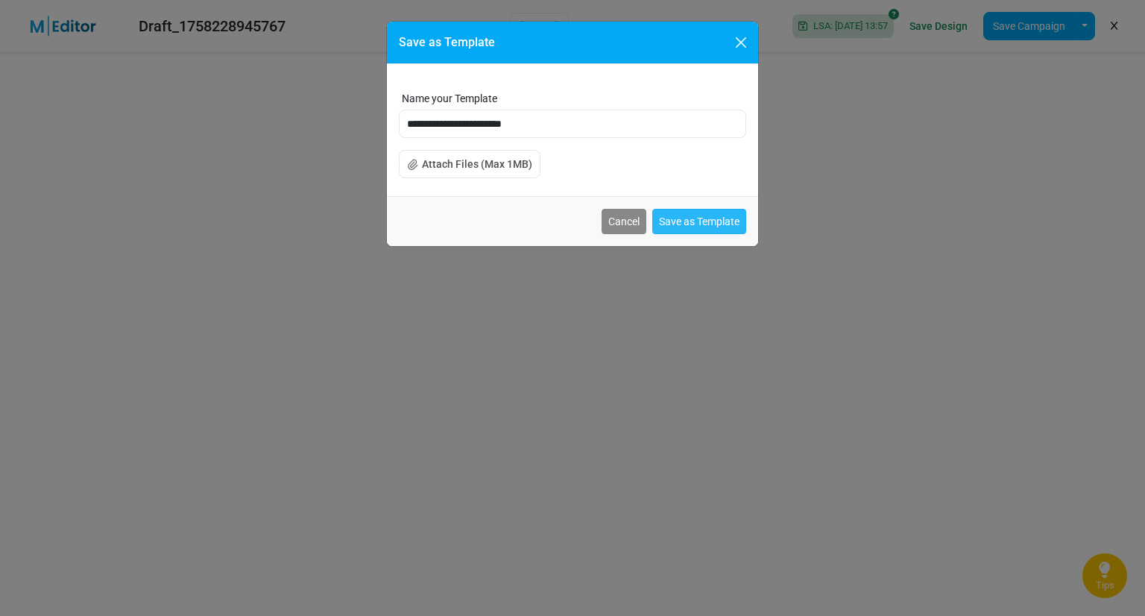
click at [718, 218] on button "Save as Template" at bounding box center [699, 221] width 94 height 25
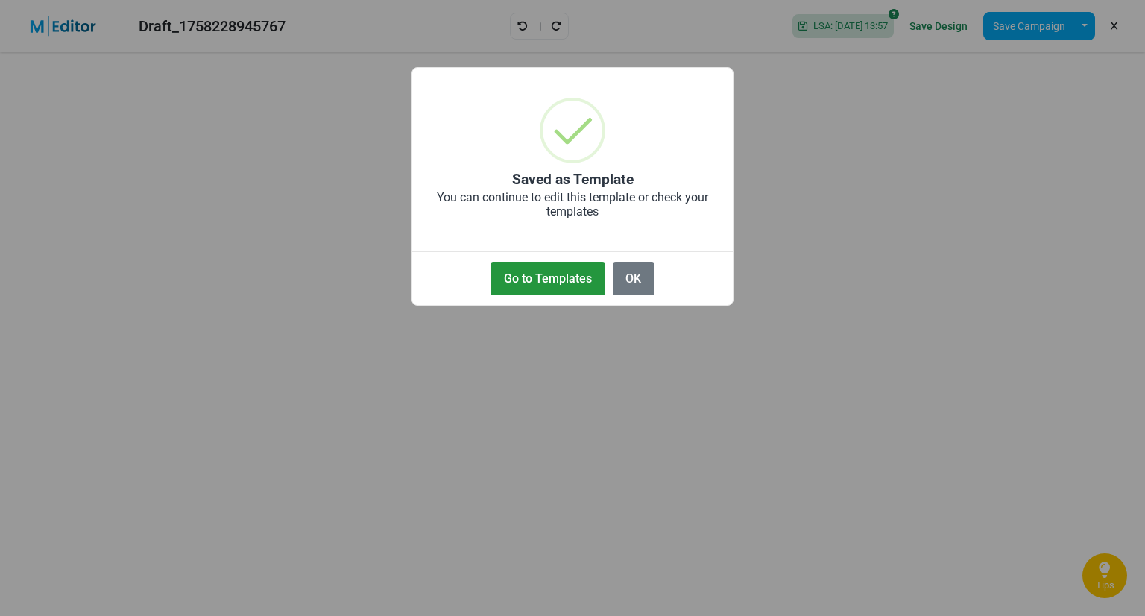
click at [552, 278] on button "Go to Templates" at bounding box center [548, 279] width 114 height 34
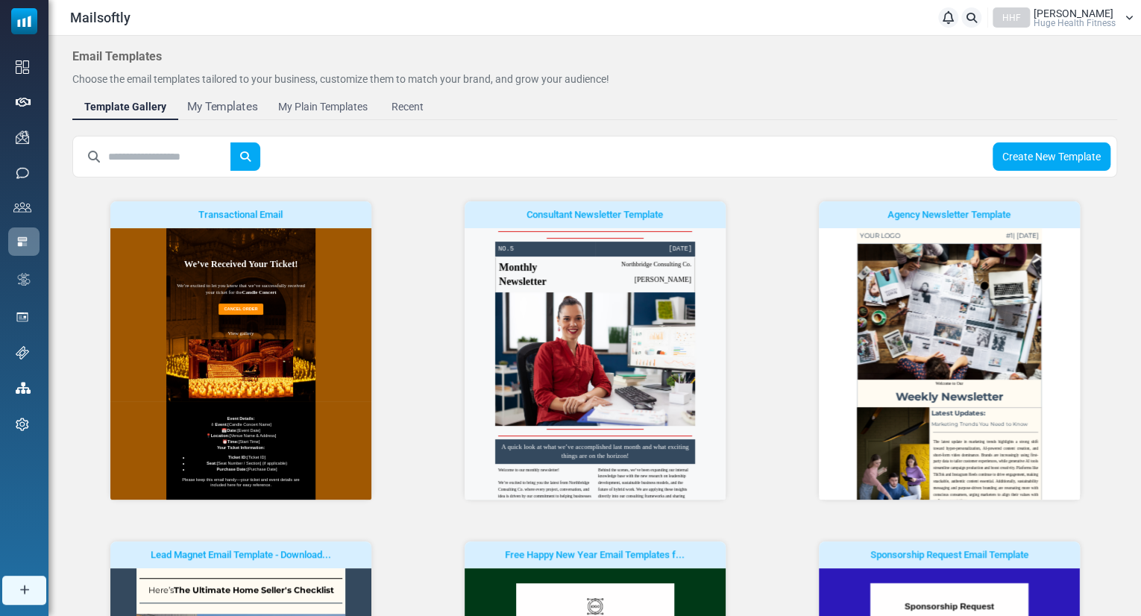
click at [229, 99] on div "My Templates" at bounding box center [222, 106] width 71 height 17
